Goal: Information Seeking & Learning: Learn about a topic

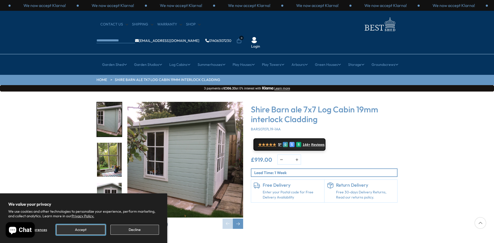
click at [93, 229] on button "Accept" at bounding box center [80, 230] width 49 height 10
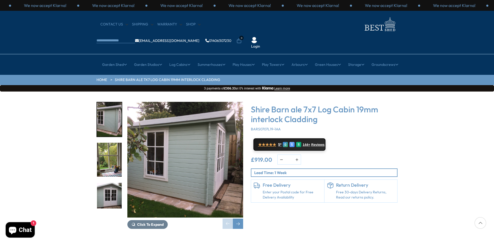
click at [214, 154] on img "1 / 11" at bounding box center [185, 160] width 116 height 116
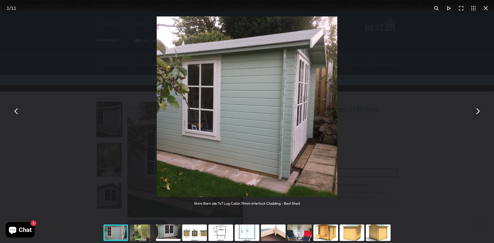
click at [478, 110] on button "You can close this modal content with the ESC key" at bounding box center [478, 111] width 12 height 12
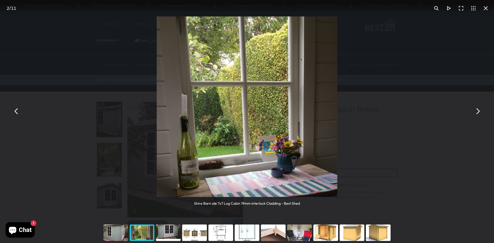
click at [478, 110] on button "You can close this modal content with the ESC key" at bounding box center [478, 111] width 12 height 12
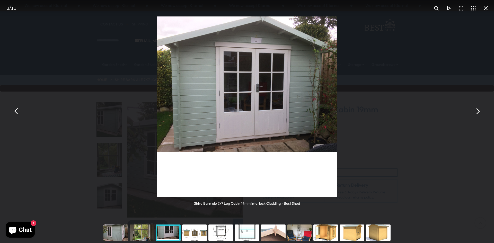
click at [478, 110] on button "You can close this modal content with the ESC key" at bounding box center [478, 111] width 12 height 12
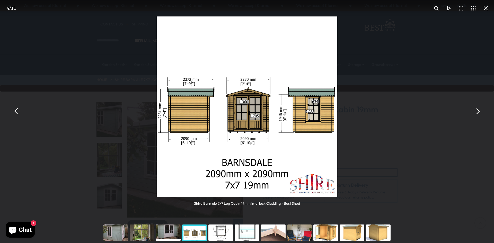
click at [478, 110] on button "You can close this modal content with the ESC key" at bounding box center [478, 111] width 12 height 12
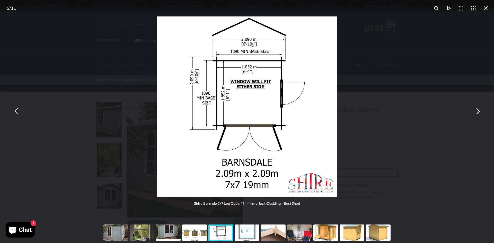
click at [478, 110] on button "You can close this modal content with the ESC key" at bounding box center [478, 111] width 12 height 12
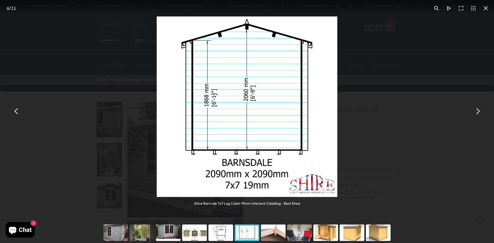
click at [478, 110] on button "You can close this modal content with the ESC key" at bounding box center [478, 111] width 12 height 12
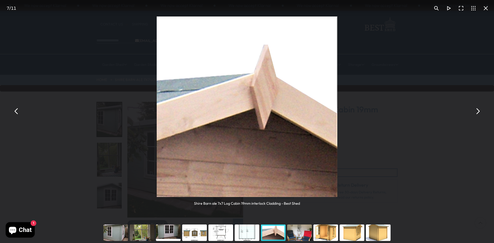
click at [478, 110] on button "You can close this modal content with the ESC key" at bounding box center [478, 111] width 12 height 12
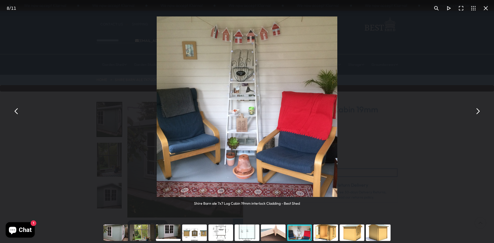
click at [478, 110] on button "You can close this modal content with the ESC key" at bounding box center [478, 111] width 12 height 12
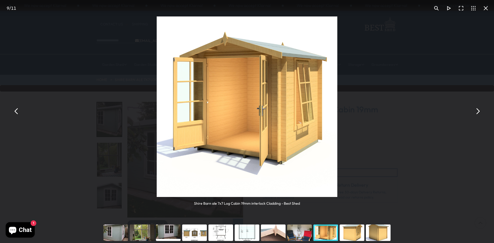
click at [477, 110] on button "You can close this modal content with the ESC key" at bounding box center [478, 111] width 12 height 12
